Goal: Register for event/course

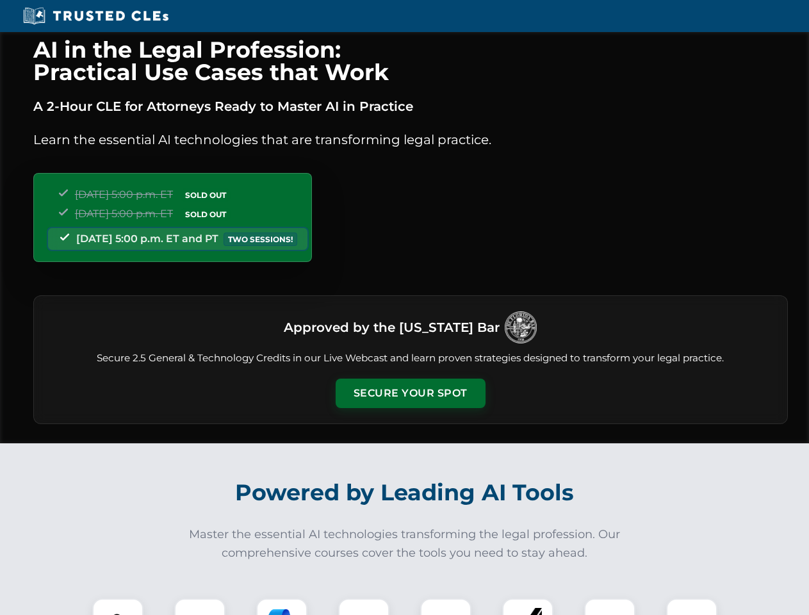
click at [410, 393] on button "Secure Your Spot" at bounding box center [411, 393] width 150 height 29
click at [118, 607] on img at bounding box center [117, 623] width 37 height 37
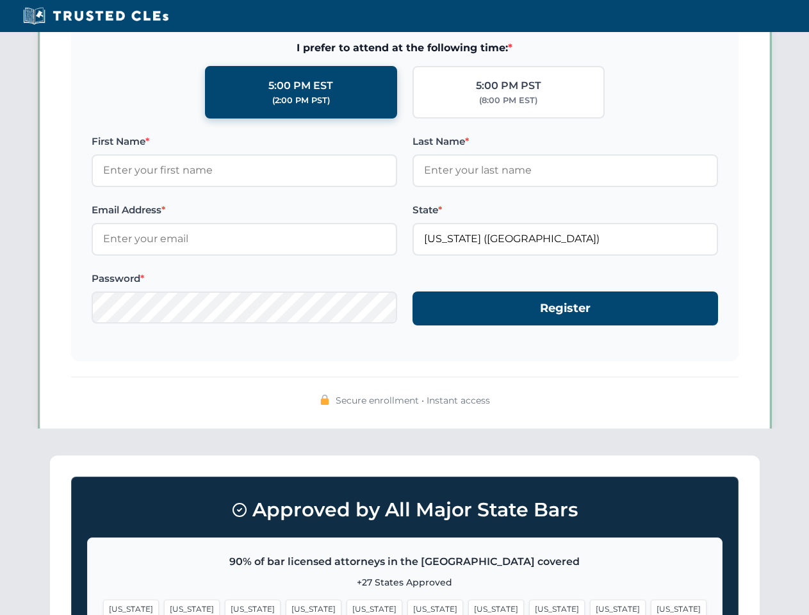
click at [468, 607] on span "[US_STATE]" at bounding box center [496, 609] width 56 height 19
click at [590, 607] on span "[US_STATE]" at bounding box center [618, 609] width 56 height 19
